Goal: Book appointment/travel/reservation

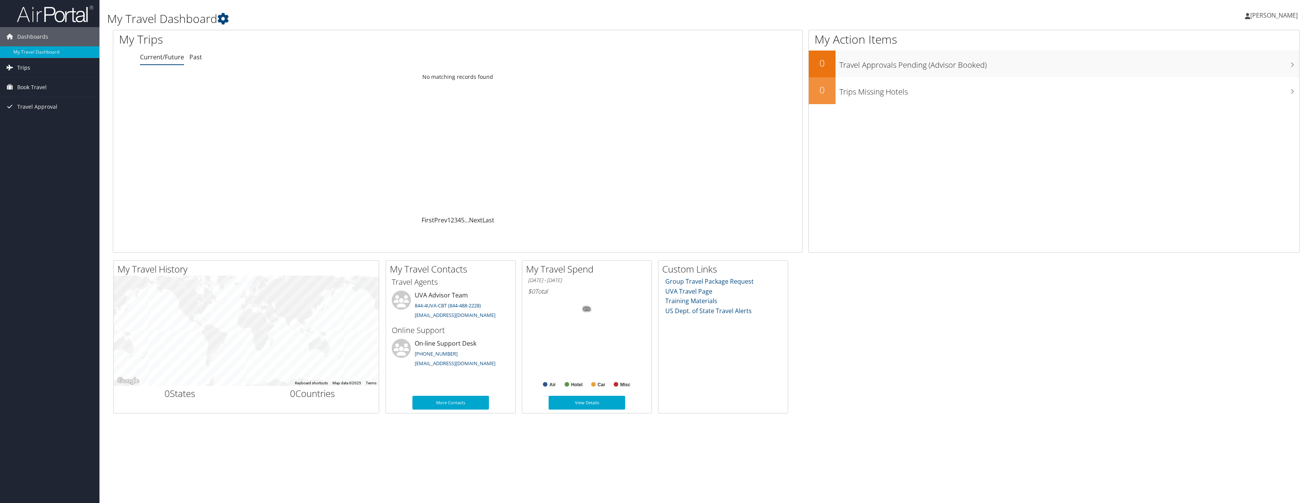
click at [24, 65] on span "Trips" at bounding box center [23, 67] width 13 height 19
click at [39, 119] on span "Book Travel" at bounding box center [31, 121] width 29 height 19
click at [54, 160] on link "Book/Manage Online Trips" at bounding box center [49, 159] width 99 height 11
